Goal: Task Accomplishment & Management: Manage account settings

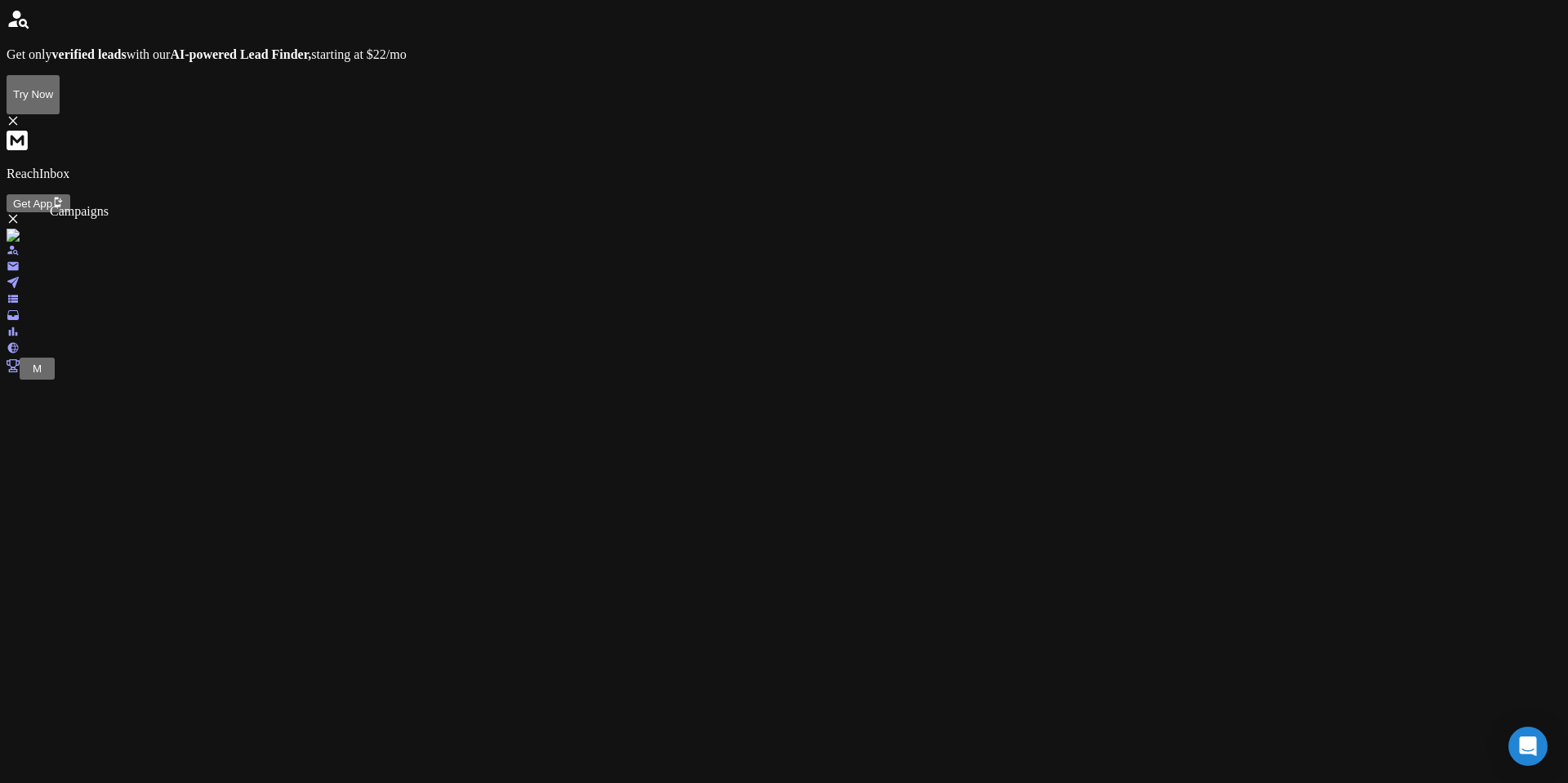
click at [14, 277] on link at bounding box center [13, 284] width 13 height 14
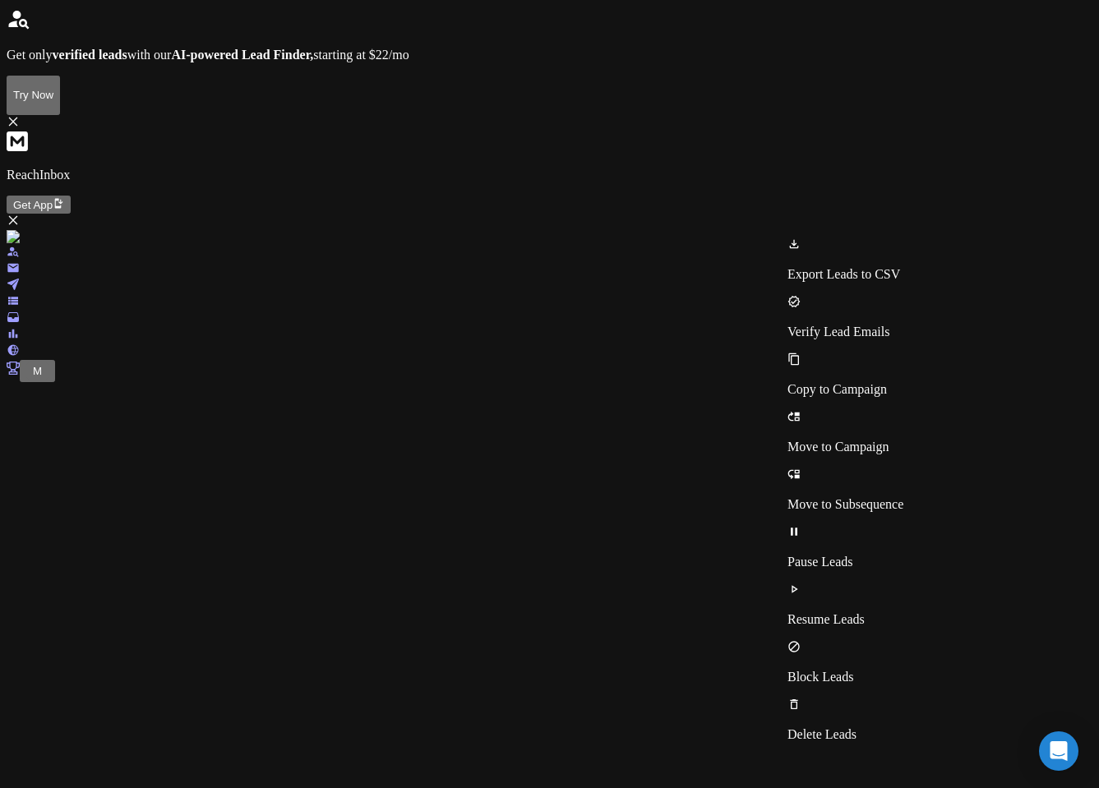
click at [864, 555] on p "Pause Leads" at bounding box center [845, 562] width 116 height 15
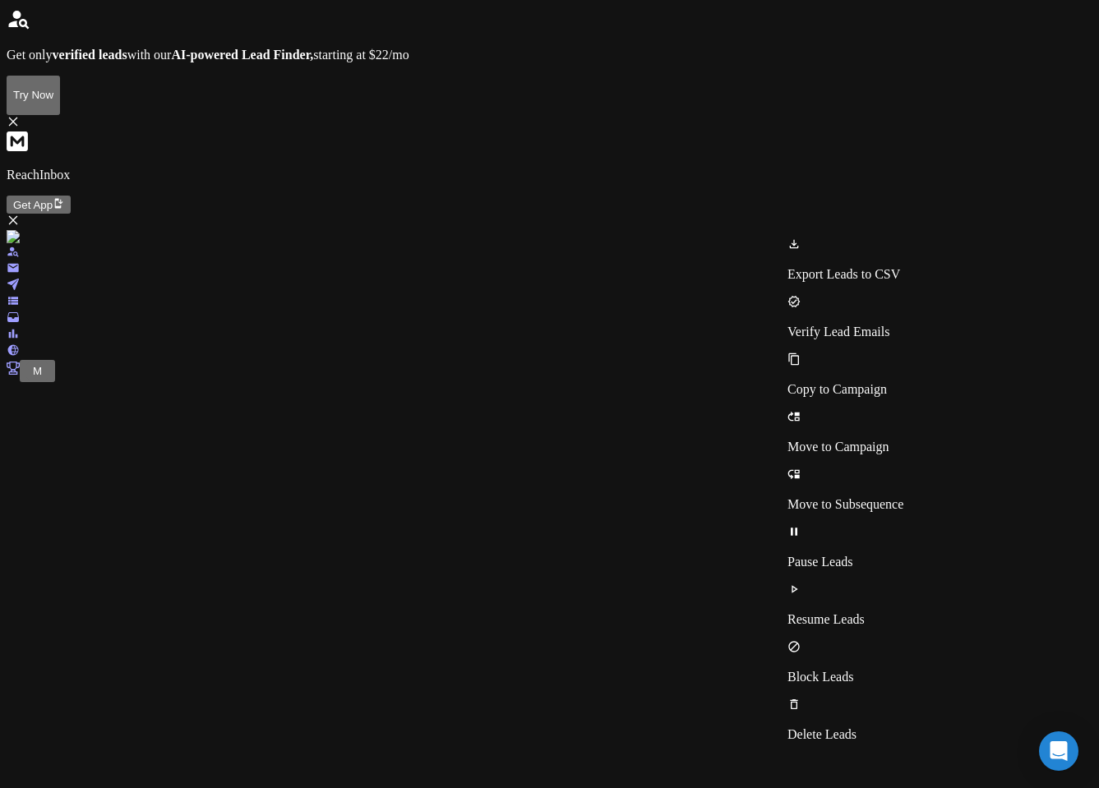
click at [866, 555] on p "Pause Leads" at bounding box center [845, 562] width 116 height 15
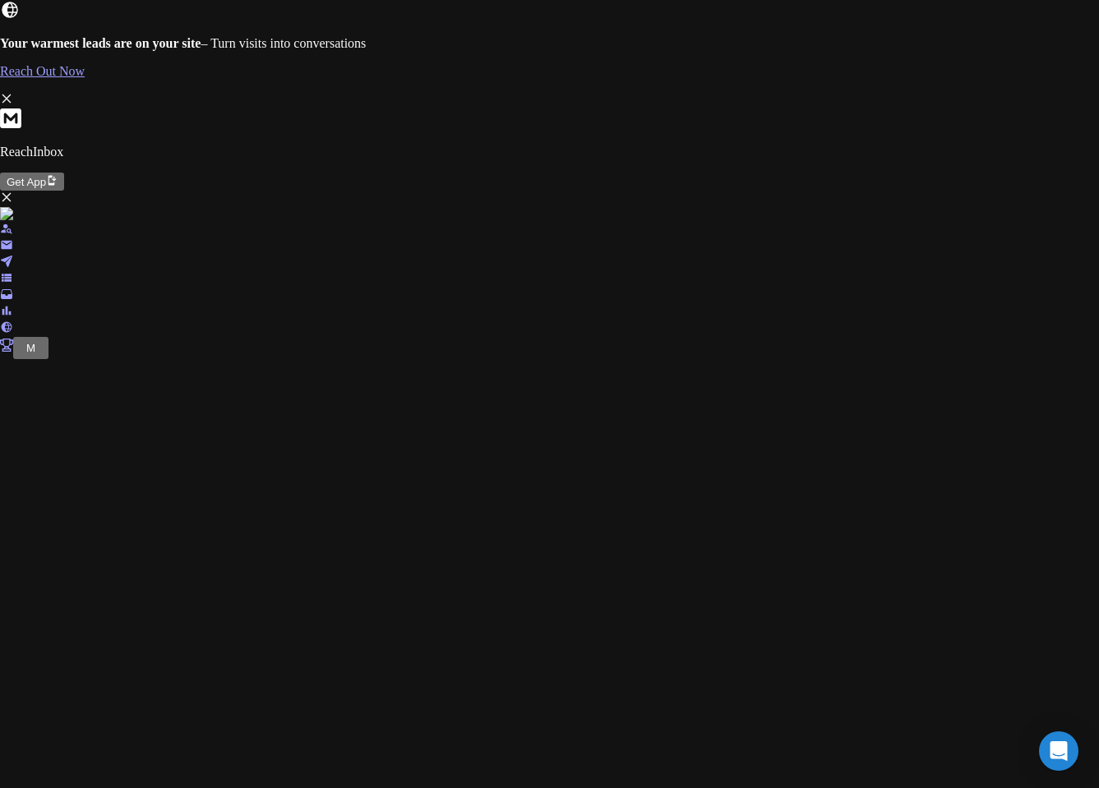
scroll to position [658, 0]
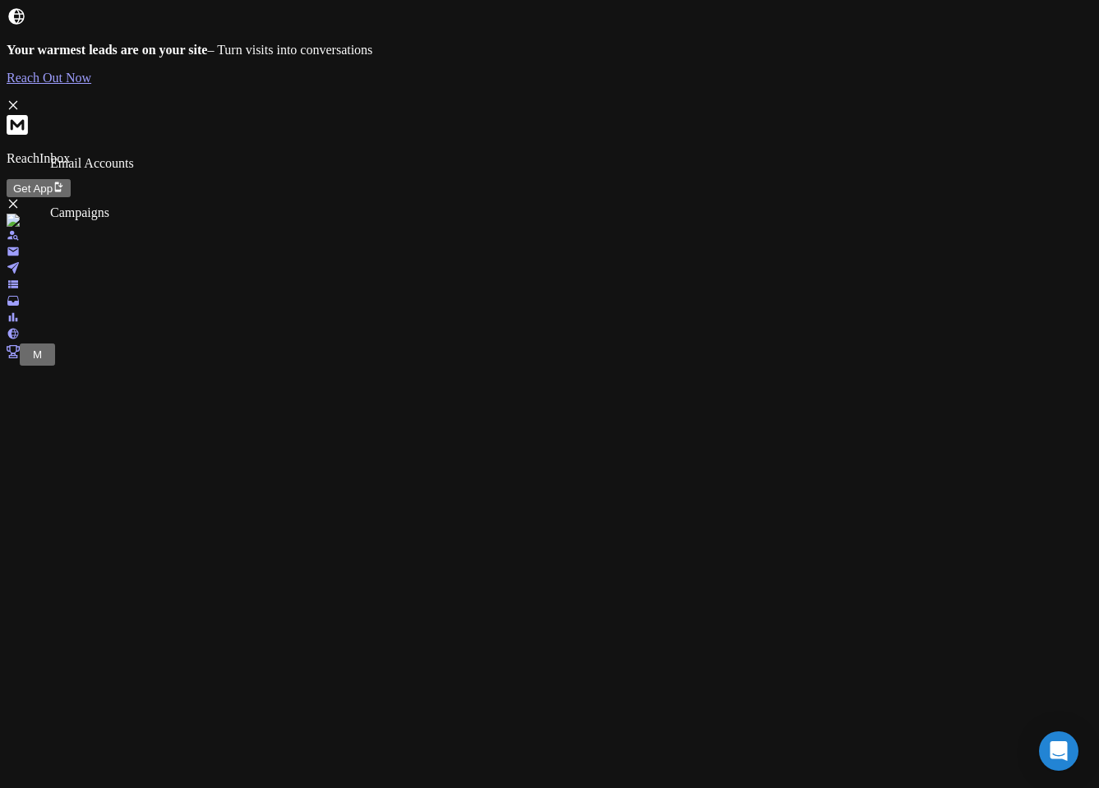
click at [20, 263] on link at bounding box center [13, 270] width 13 height 14
